Goal: Obtain resource: Obtain resource

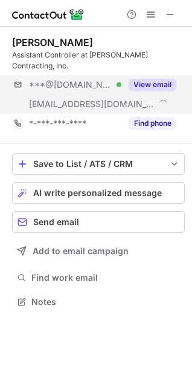
scroll to position [282, 192]
click at [170, 79] on button "View email" at bounding box center [153, 85] width 48 height 12
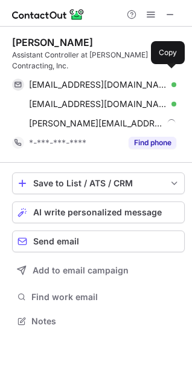
scroll to position [301, 192]
click at [170, 80] on span at bounding box center [171, 85] width 10 height 10
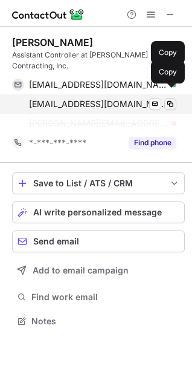
click at [170, 99] on span at bounding box center [171, 104] width 10 height 10
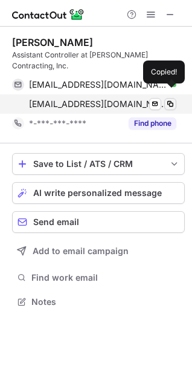
scroll to position [282, 192]
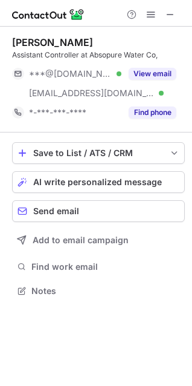
scroll to position [282, 192]
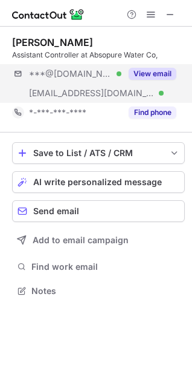
scroll to position [282, 192]
click at [166, 68] on button "View email" at bounding box center [153, 74] width 48 height 12
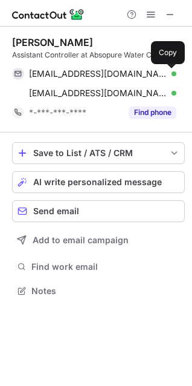
click at [166, 68] on button at bounding box center [171, 74] width 12 height 12
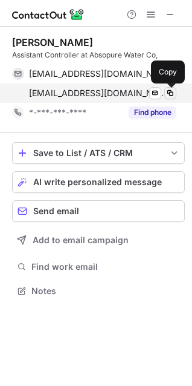
click at [169, 93] on span at bounding box center [171, 93] width 10 height 10
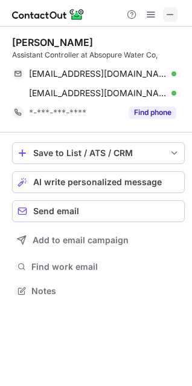
click at [166, 12] on span at bounding box center [171, 15] width 10 height 10
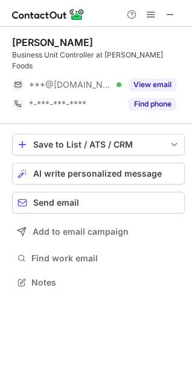
scroll to position [5, 5]
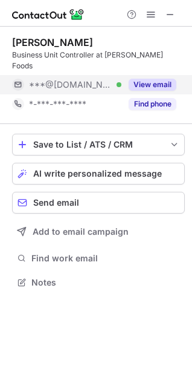
click at [152, 79] on button "View email" at bounding box center [153, 85] width 48 height 12
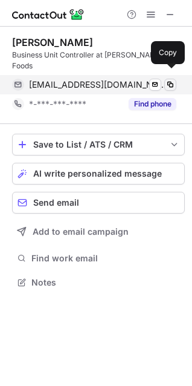
click at [168, 80] on span at bounding box center [171, 85] width 10 height 10
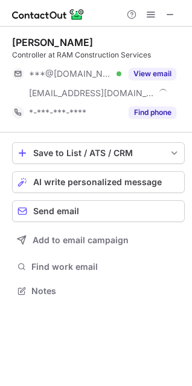
scroll to position [282, 192]
click at [168, 18] on span at bounding box center [171, 15] width 10 height 10
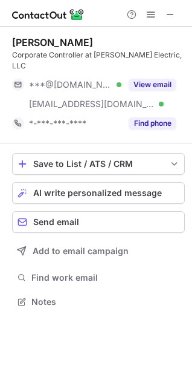
scroll to position [282, 192]
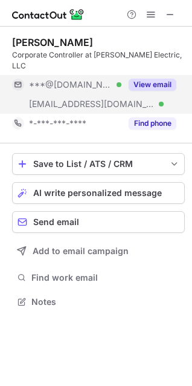
click at [169, 79] on button "View email" at bounding box center [153, 85] width 48 height 12
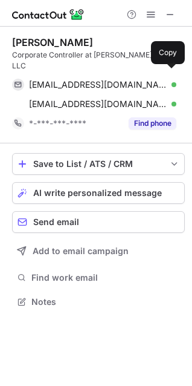
click at [169, 80] on span at bounding box center [171, 85] width 10 height 10
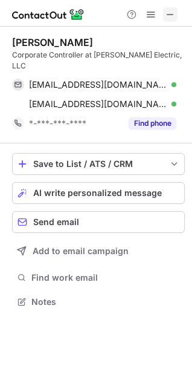
click at [165, 11] on button at bounding box center [170, 14] width 15 height 15
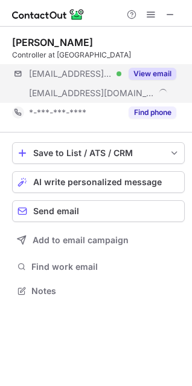
scroll to position [282, 192]
click at [168, 68] on button "View email" at bounding box center [153, 74] width 48 height 12
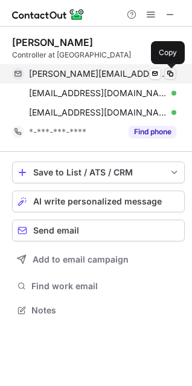
click at [169, 71] on span at bounding box center [171, 74] width 10 height 10
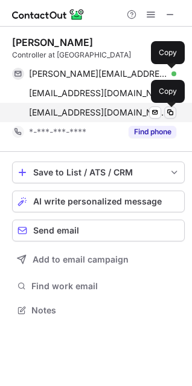
click at [171, 117] on button at bounding box center [171, 112] width 12 height 12
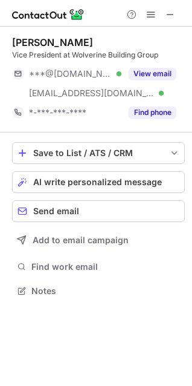
scroll to position [282, 192]
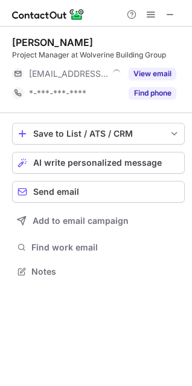
scroll to position [5, 5]
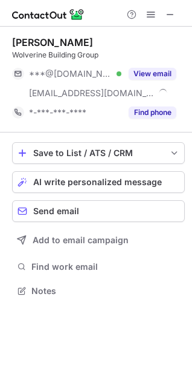
scroll to position [282, 192]
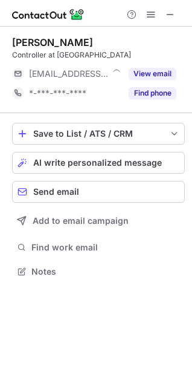
scroll to position [5, 5]
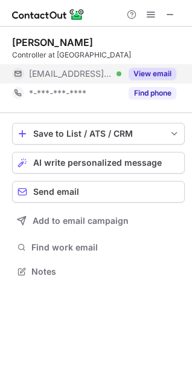
click at [139, 75] on button "View email" at bounding box center [153, 74] width 48 height 12
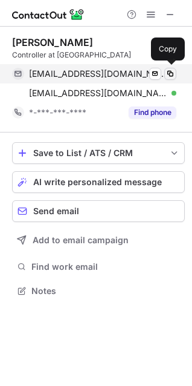
scroll to position [282, 192]
click at [169, 74] on span at bounding box center [171, 74] width 10 height 10
click at [172, 76] on span at bounding box center [171, 74] width 10 height 10
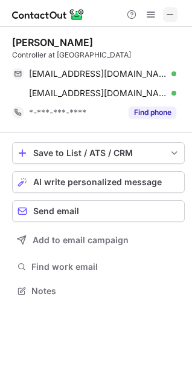
click at [166, 10] on span at bounding box center [171, 15] width 10 height 10
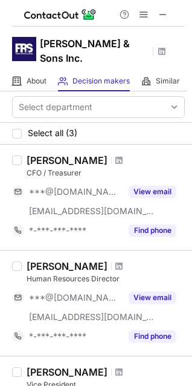
drag, startPoint x: 39, startPoint y: 51, endPoint x: 24, endPoint y: 54, distance: 14.8
click at [39, 51] on div "[PERSON_NAME] & Sons Inc." at bounding box center [96, 49] width 192 height 45
click at [165, 10] on span at bounding box center [163, 15] width 10 height 10
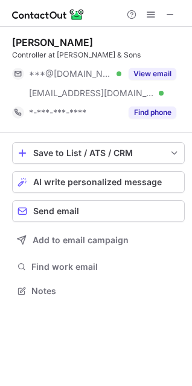
scroll to position [282, 192]
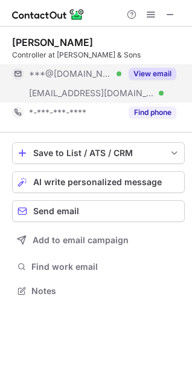
click at [166, 70] on button "View email" at bounding box center [153, 74] width 48 height 12
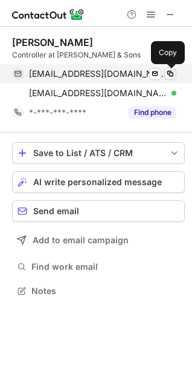
click at [172, 71] on span at bounding box center [171, 74] width 10 height 10
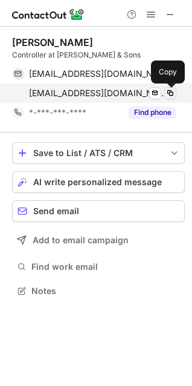
click at [171, 94] on span at bounding box center [171, 93] width 10 height 10
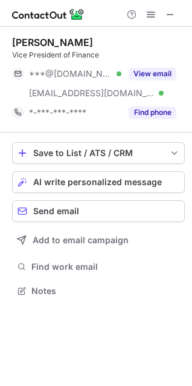
scroll to position [282, 192]
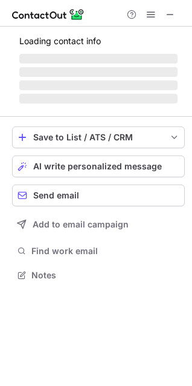
scroll to position [282, 192]
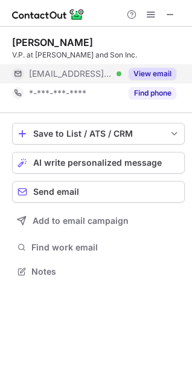
scroll to position [5, 5]
click at [166, 74] on button "View email" at bounding box center [153, 74] width 48 height 12
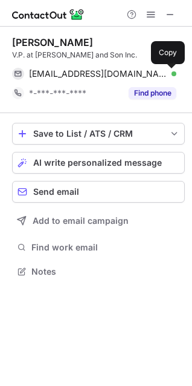
click at [166, 74] on span at bounding box center [171, 74] width 10 height 10
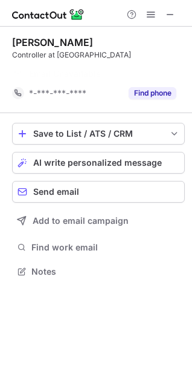
scroll to position [243, 192]
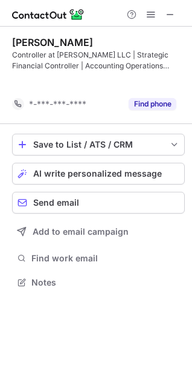
scroll to position [254, 192]
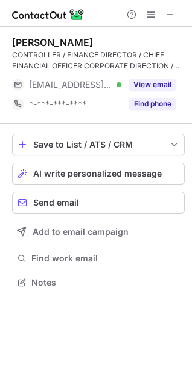
scroll to position [273, 192]
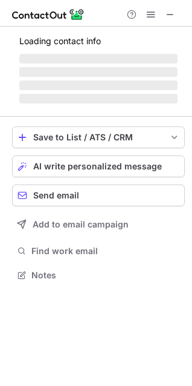
scroll to position [312, 192]
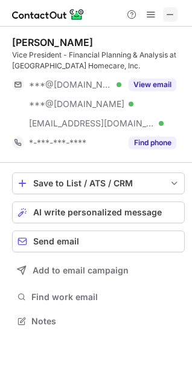
click at [169, 13] on span at bounding box center [171, 15] width 10 height 10
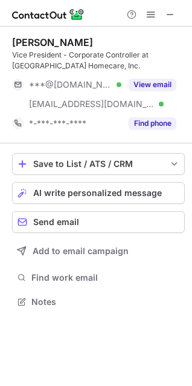
scroll to position [293, 192]
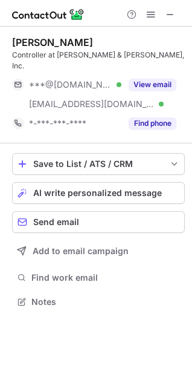
scroll to position [282, 192]
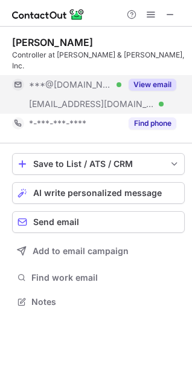
click at [157, 79] on button "View email" at bounding box center [153, 85] width 48 height 12
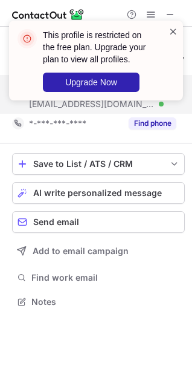
click at [171, 30] on span at bounding box center [174, 31] width 10 height 12
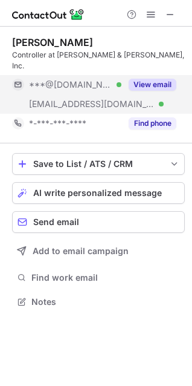
click at [132, 79] on button "View email" at bounding box center [153, 85] width 48 height 12
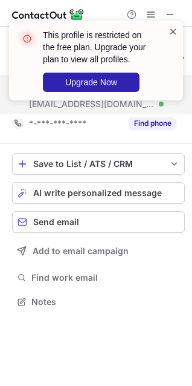
click at [172, 33] on span at bounding box center [174, 31] width 10 height 12
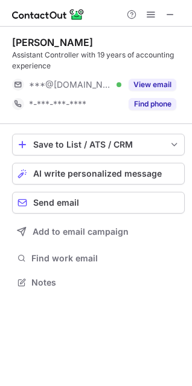
scroll to position [273, 192]
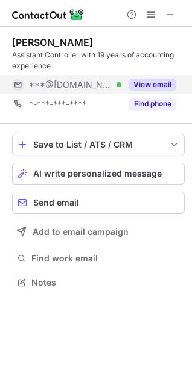
click at [146, 78] on div "View email" at bounding box center [149, 84] width 55 height 19
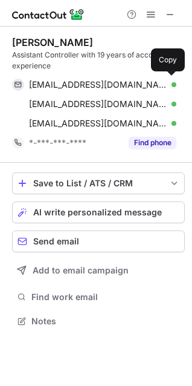
scroll to position [312, 192]
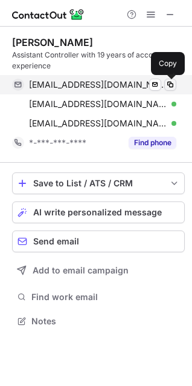
click at [171, 83] on span at bounding box center [171, 85] width 10 height 10
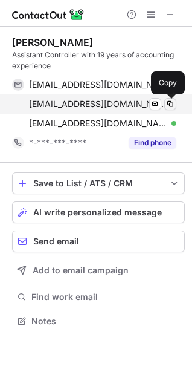
click at [174, 106] on span at bounding box center [171, 104] width 10 height 10
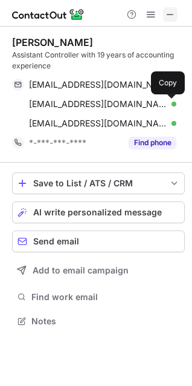
click at [171, 10] on span at bounding box center [171, 15] width 10 height 10
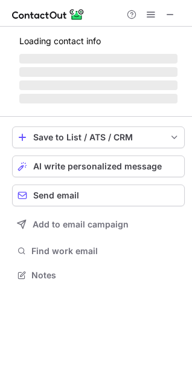
scroll to position [282, 192]
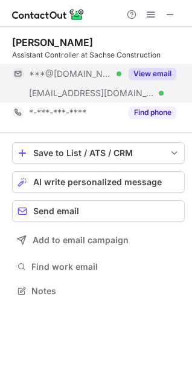
click at [166, 71] on button "View email" at bounding box center [153, 74] width 48 height 12
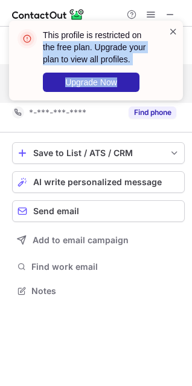
click at [169, 29] on div "This profile is restricted on the free plan. Upgrade your plan to view all prof…" at bounding box center [96, 61] width 174 height 80
click at [170, 30] on span at bounding box center [174, 31] width 10 height 12
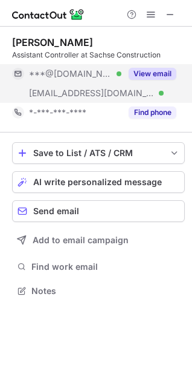
click at [138, 77] on button "View email" at bounding box center [153, 74] width 48 height 12
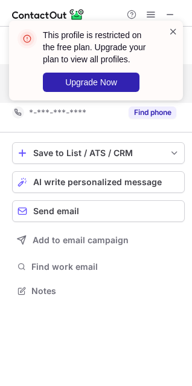
click at [172, 34] on span at bounding box center [174, 31] width 10 height 12
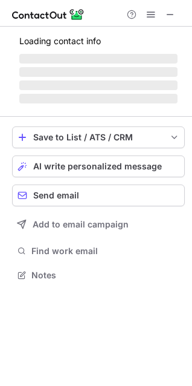
scroll to position [282, 192]
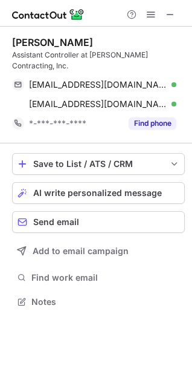
scroll to position [282, 192]
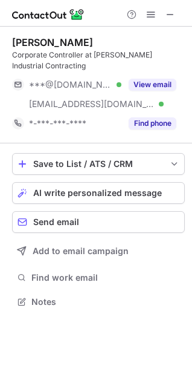
scroll to position [282, 192]
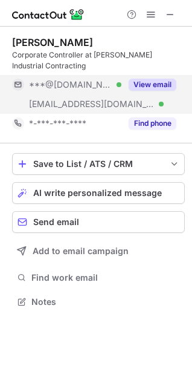
click at [152, 79] on button "View email" at bounding box center [153, 85] width 48 height 12
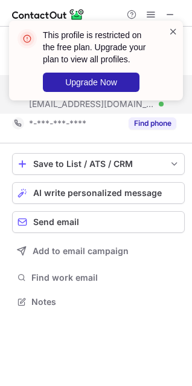
click at [171, 33] on span at bounding box center [174, 31] width 10 height 12
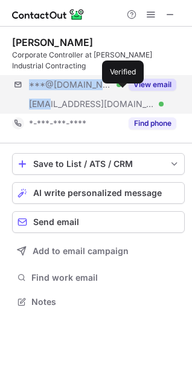
drag, startPoint x: 50, startPoint y: 93, endPoint x: 123, endPoint y: 92, distance: 73.2
click at [123, 92] on div "***@yahoo.com Verified ***@plantemoran.com Verified View email" at bounding box center [98, 94] width 173 height 39
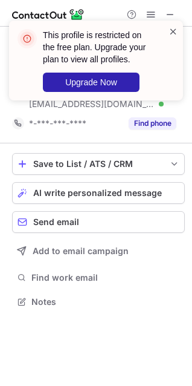
click at [172, 35] on span at bounding box center [174, 31] width 10 height 12
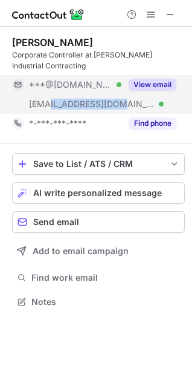
drag, startPoint x: 50, startPoint y: 97, endPoint x: 117, endPoint y: 97, distance: 67.1
click at [117, 99] on span "***@plantemoran.com" at bounding box center [92, 104] width 126 height 11
copy span "plantemoran.com"
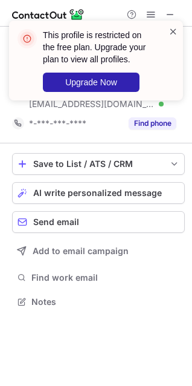
click at [173, 28] on span at bounding box center [174, 31] width 10 height 12
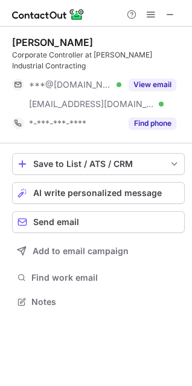
click at [170, 15] on div "This profile is restricted on the free plan. Upgrade your plan to view all prof…" at bounding box center [96, 65] width 194 height 114
click at [170, 15] on span at bounding box center [171, 15] width 10 height 10
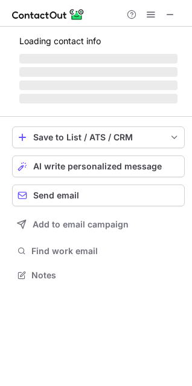
scroll to position [282, 192]
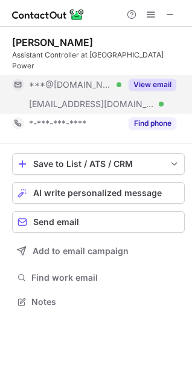
click at [169, 79] on button "View email" at bounding box center [153, 85] width 48 height 12
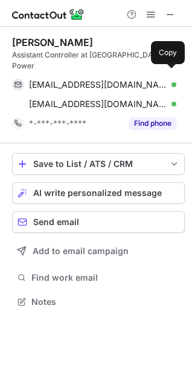
click at [169, 80] on span at bounding box center [171, 85] width 10 height 10
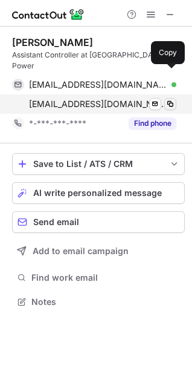
click at [172, 99] on span at bounding box center [171, 104] width 10 height 10
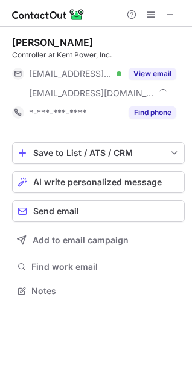
scroll to position [282, 192]
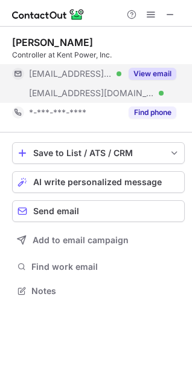
click at [152, 67] on div "View email" at bounding box center [149, 73] width 55 height 19
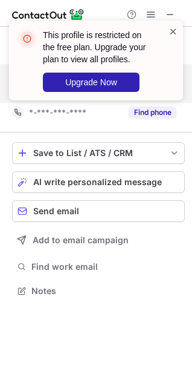
click at [171, 28] on span at bounding box center [174, 31] width 10 height 12
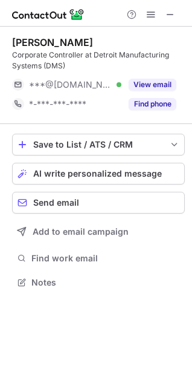
scroll to position [273, 192]
click at [169, 11] on span at bounding box center [171, 15] width 10 height 10
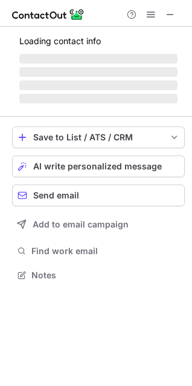
scroll to position [282, 192]
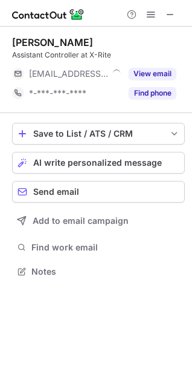
scroll to position [5, 5]
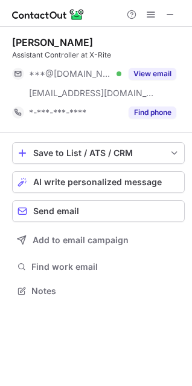
scroll to position [282, 192]
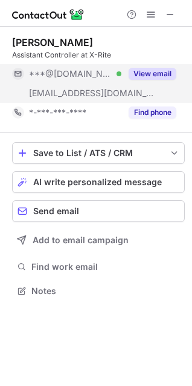
click at [154, 73] on button "View email" at bounding box center [153, 74] width 48 height 12
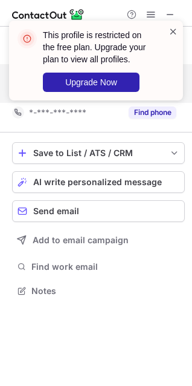
click at [175, 30] on span at bounding box center [174, 31] width 10 height 12
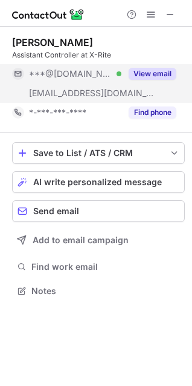
click at [171, 13] on span at bounding box center [171, 15] width 10 height 10
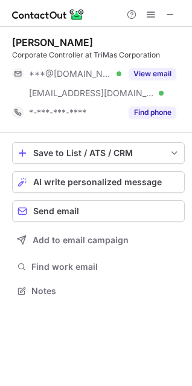
scroll to position [282, 192]
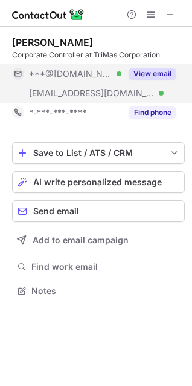
click at [142, 70] on button "View email" at bounding box center [153, 74] width 48 height 12
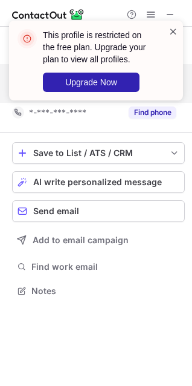
click at [170, 34] on span at bounding box center [174, 31] width 10 height 12
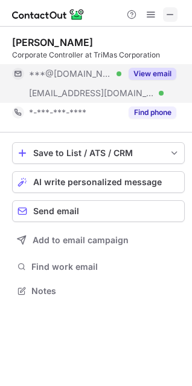
click at [165, 16] on button at bounding box center [170, 14] width 15 height 15
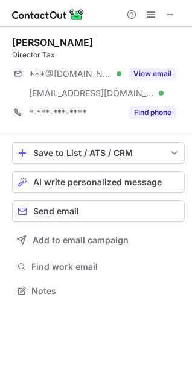
scroll to position [282, 192]
